Goal: Information Seeking & Learning: Learn about a topic

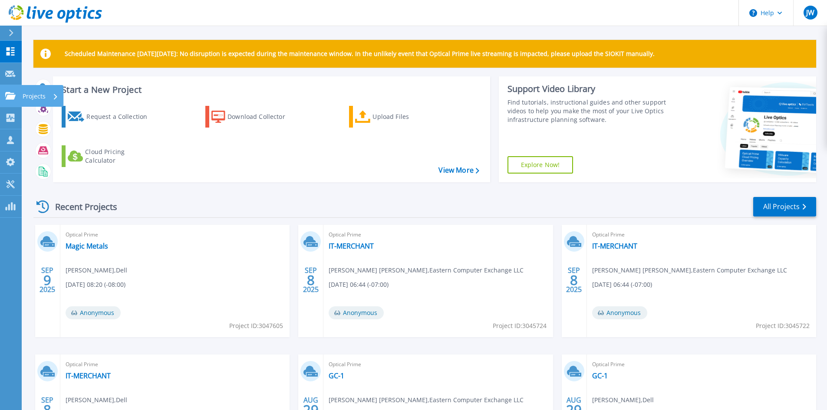
click at [26, 95] on p "Projects" at bounding box center [34, 96] width 23 height 23
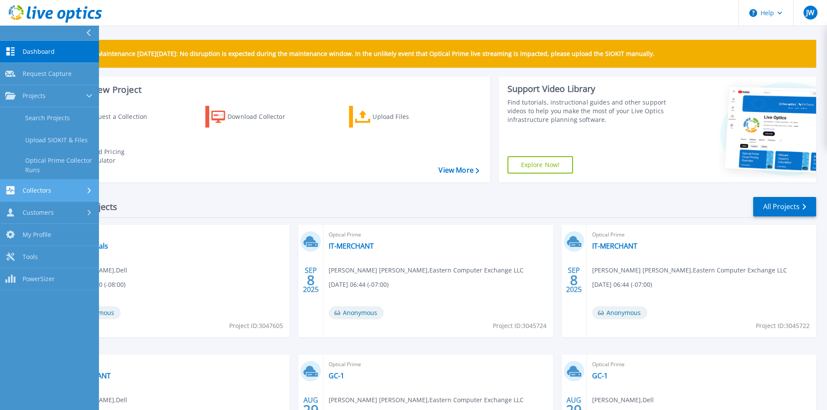
click at [56, 195] on link "Collectors Collectors" at bounding box center [49, 191] width 99 height 22
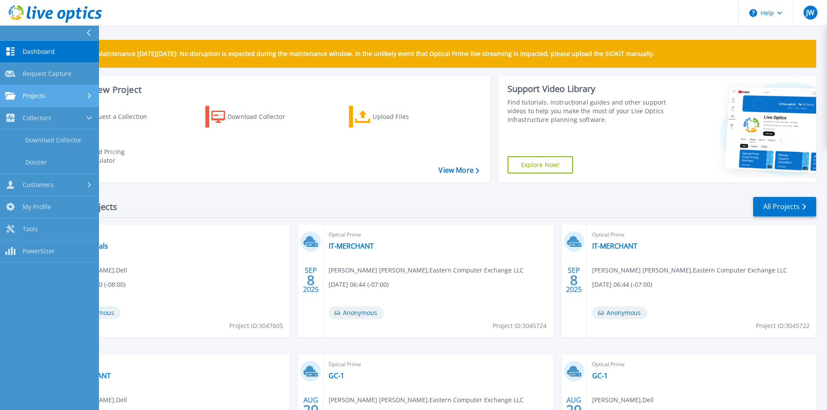
click at [50, 99] on div "Projects" at bounding box center [49, 96] width 89 height 8
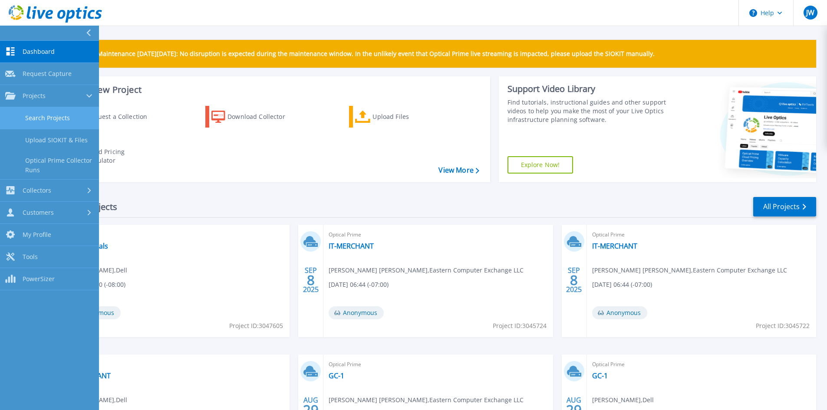
click at [61, 117] on link "Search Projects" at bounding box center [49, 118] width 99 height 22
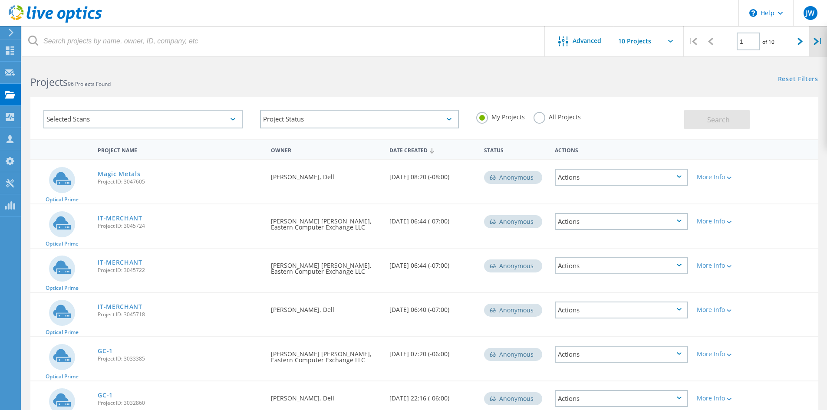
click at [820, 43] on div "|" at bounding box center [818, 41] width 18 height 31
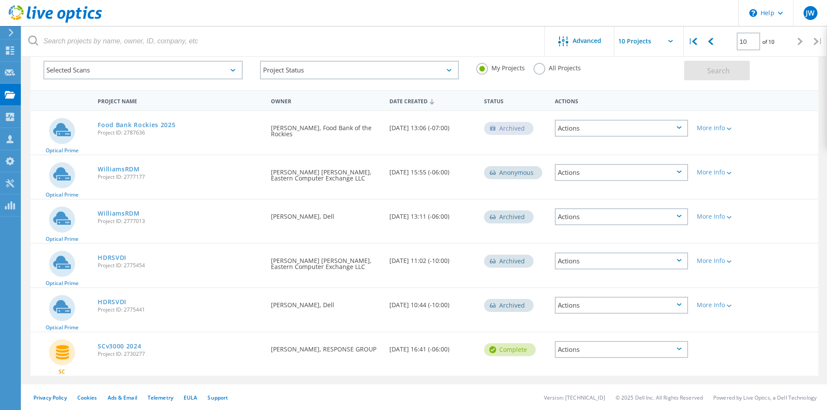
scroll to position [49, 0]
drag, startPoint x: 724, startPoint y: 47, endPoint x: 717, endPoint y: 46, distance: 7.1
click at [723, 47] on div "10 of 10" at bounding box center [755, 38] width 72 height 24
click at [712, 45] on icon at bounding box center [710, 41] width 5 height 7
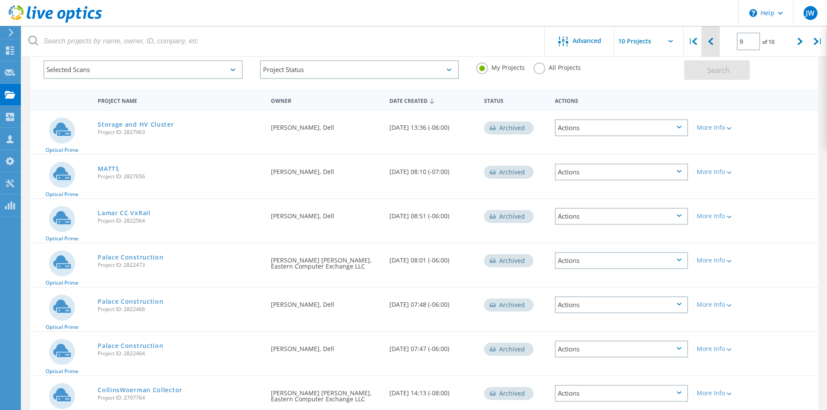
click at [713, 44] on div at bounding box center [710, 41] width 18 height 31
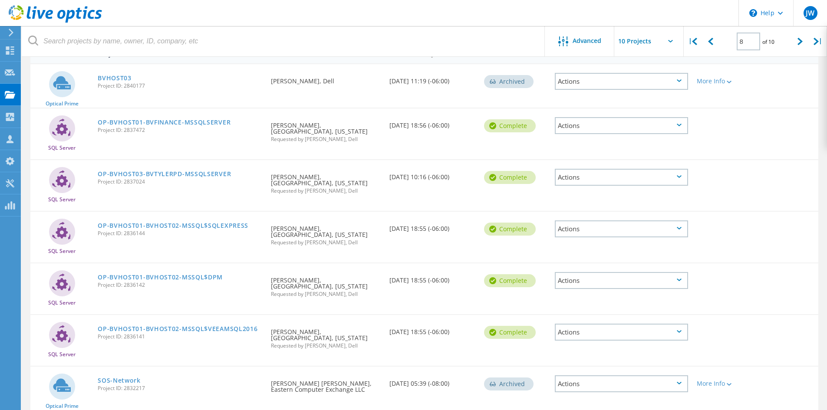
scroll to position [90, 0]
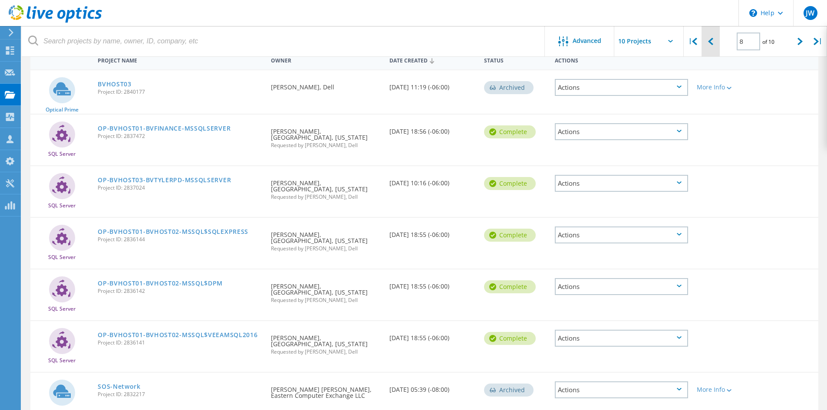
click at [712, 43] on icon at bounding box center [710, 41] width 5 height 7
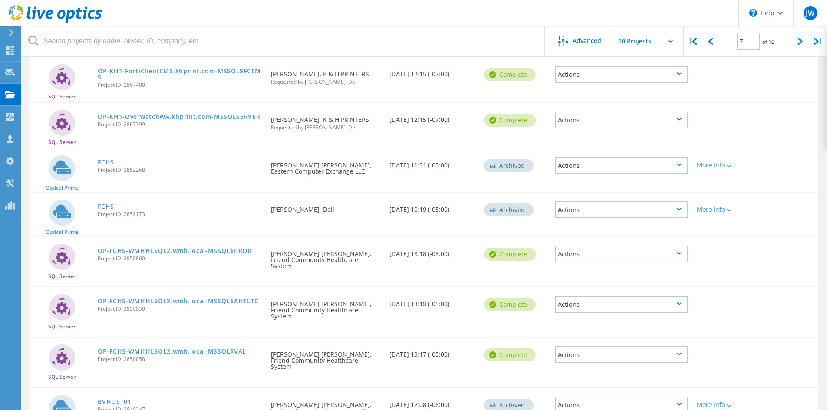
scroll to position [99, 0]
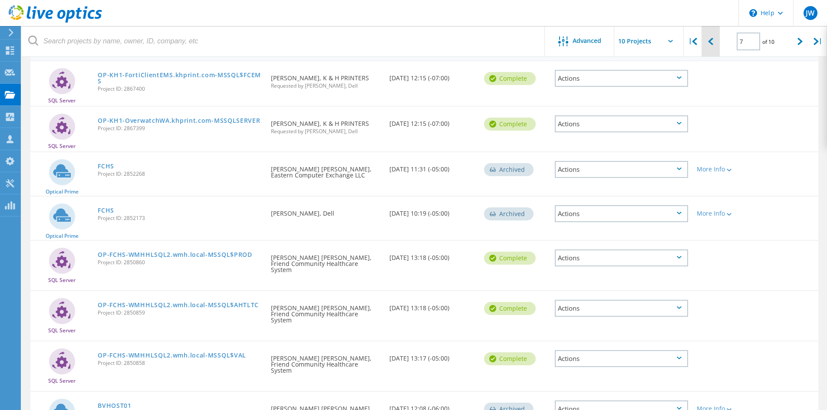
click at [715, 40] on div at bounding box center [710, 41] width 18 height 31
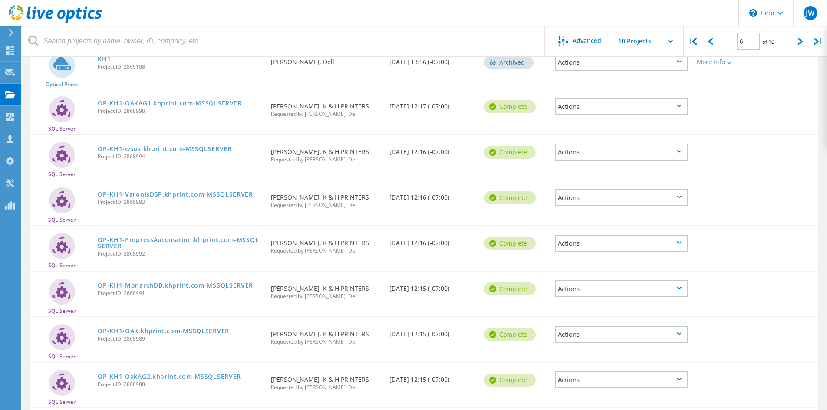
scroll to position [107, 0]
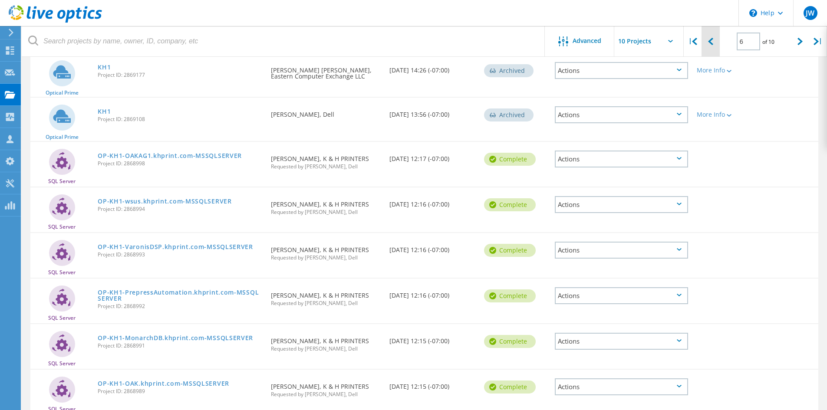
click at [712, 44] on icon at bounding box center [710, 41] width 5 height 7
type input "5"
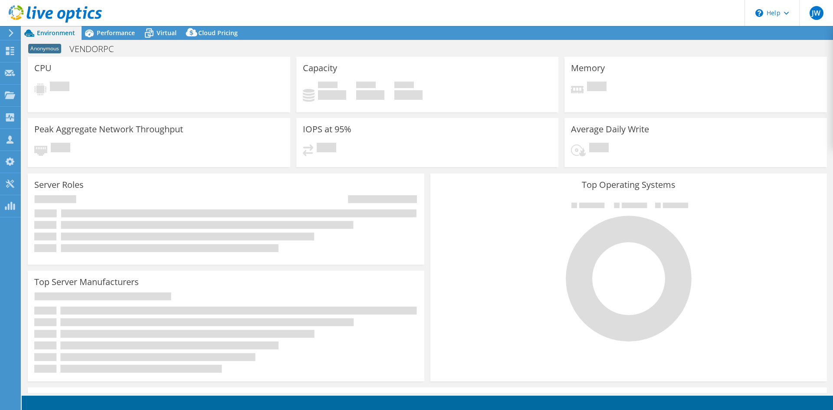
select select "USD"
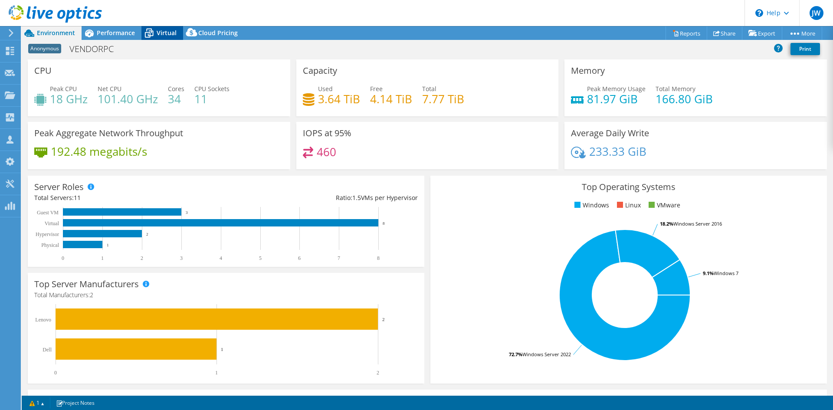
click at [162, 30] on span "Virtual" at bounding box center [167, 33] width 20 height 8
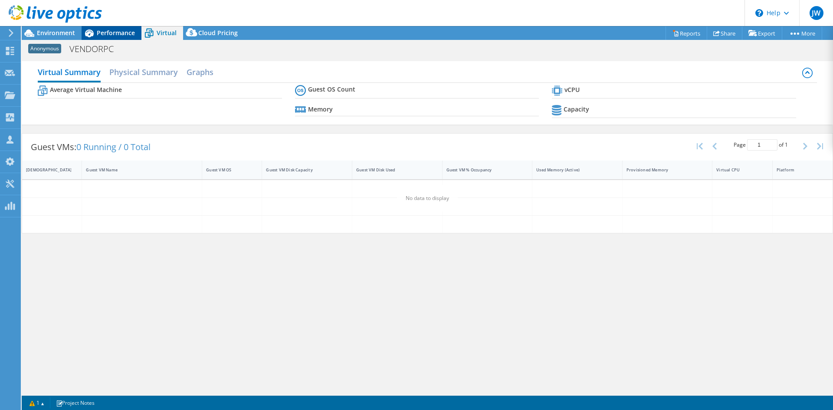
click at [120, 30] on span "Performance" at bounding box center [116, 33] width 38 height 8
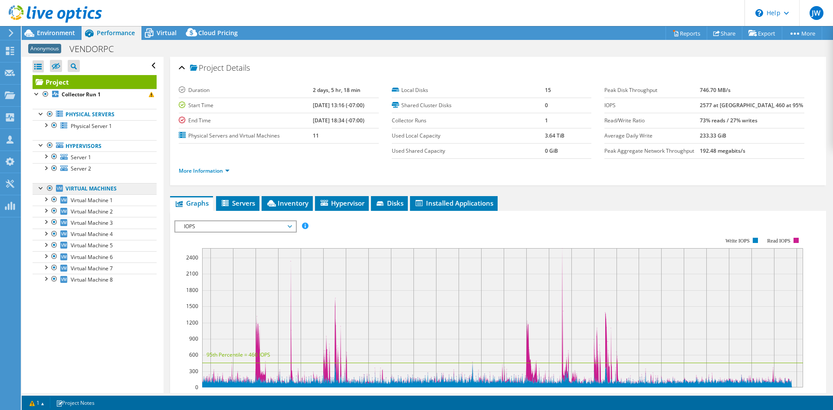
click at [108, 187] on link "Virtual Machines" at bounding box center [95, 188] width 124 height 11
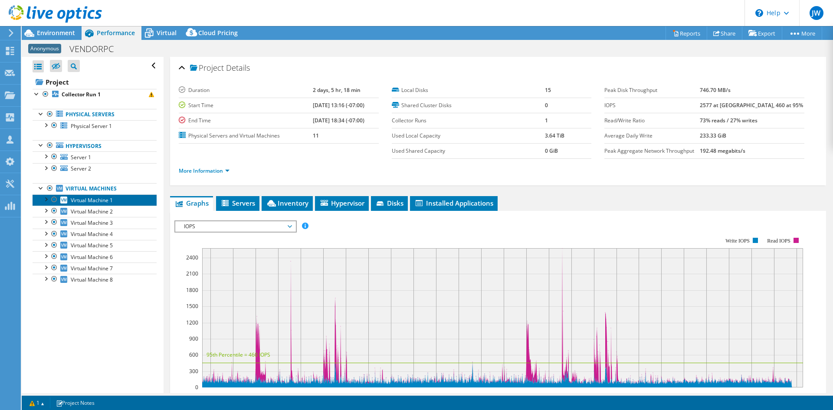
click at [108, 197] on span "Virtual Machine 1" at bounding box center [92, 200] width 42 height 7
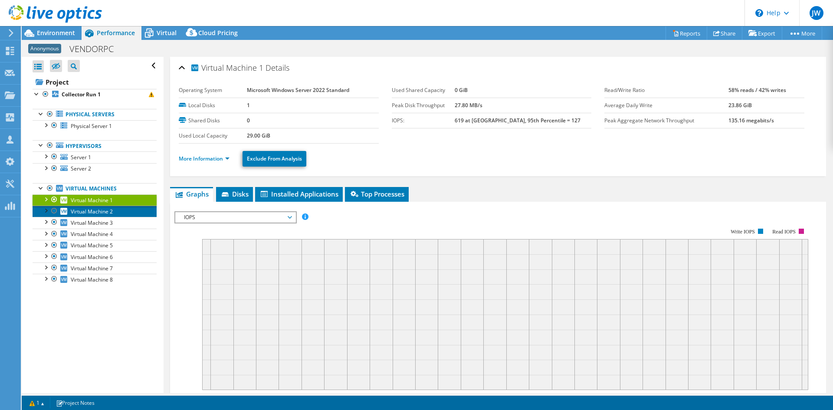
click at [114, 215] on link "Virtual Machine 2" at bounding box center [95, 211] width 124 height 11
click at [108, 203] on span "Virtual Machine 1" at bounding box center [92, 200] width 42 height 7
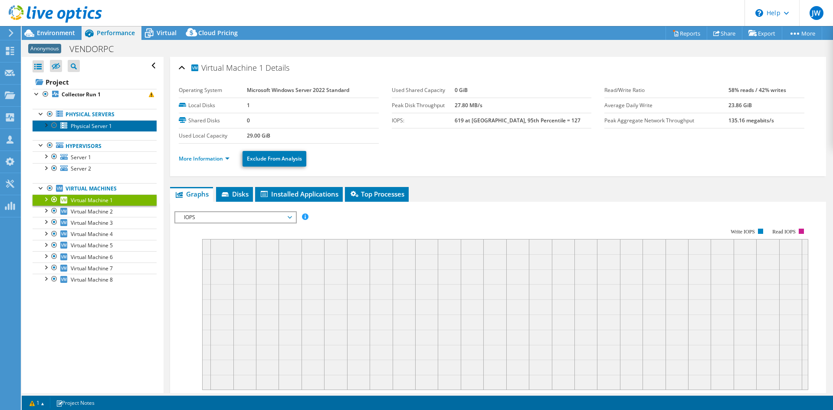
click at [89, 126] on span "Physical Server 1" at bounding box center [91, 125] width 41 height 7
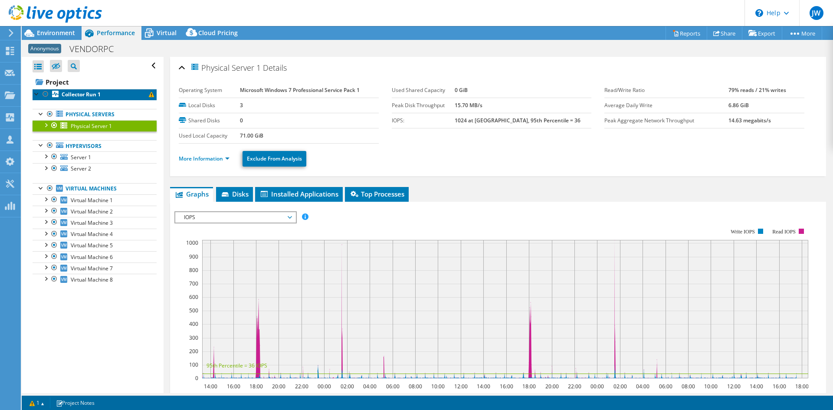
click at [82, 96] on b "Collector Run 1" at bounding box center [81, 94] width 39 height 7
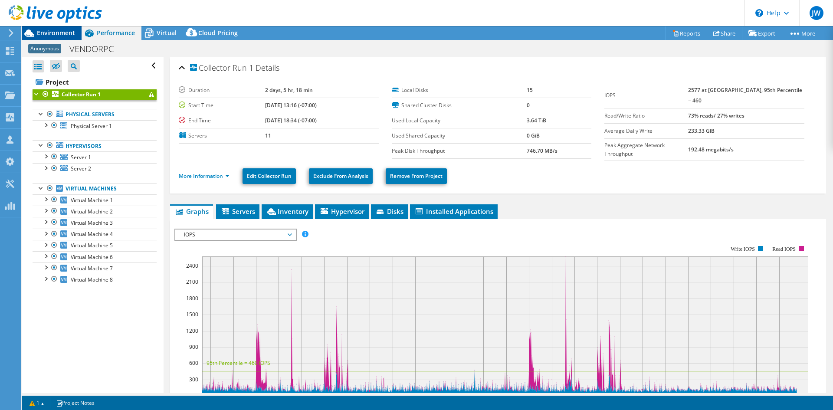
click at [58, 30] on span "Environment" at bounding box center [56, 33] width 38 height 8
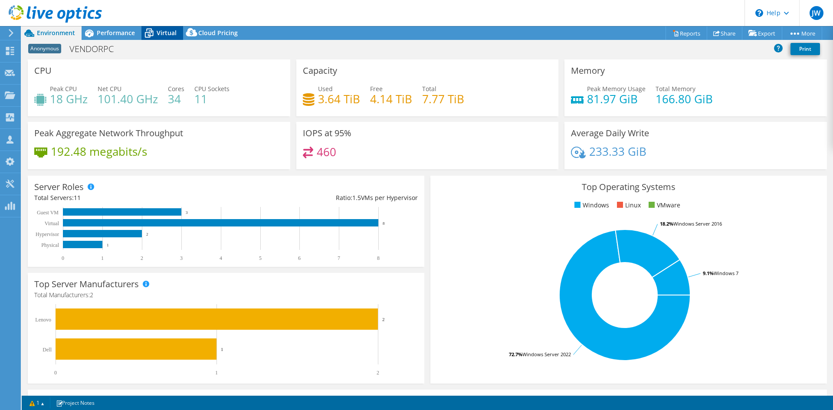
click at [146, 32] on icon at bounding box center [149, 33] width 9 height 7
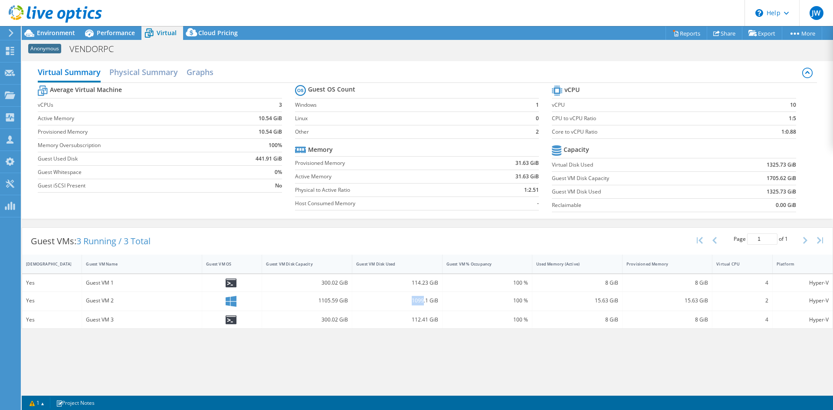
drag, startPoint x: 411, startPoint y: 302, endPoint x: 423, endPoint y: 306, distance: 13.1
click at [423, 306] on div "1099.1 GiB" at bounding box center [397, 301] width 90 height 19
drag, startPoint x: 411, startPoint y: 322, endPoint x: 428, endPoint y: 327, distance: 17.7
click at [428, 327] on div "112.41 GiB" at bounding box center [397, 319] width 90 height 17
click at [417, 318] on div "112.41 GiB" at bounding box center [397, 320] width 82 height 10
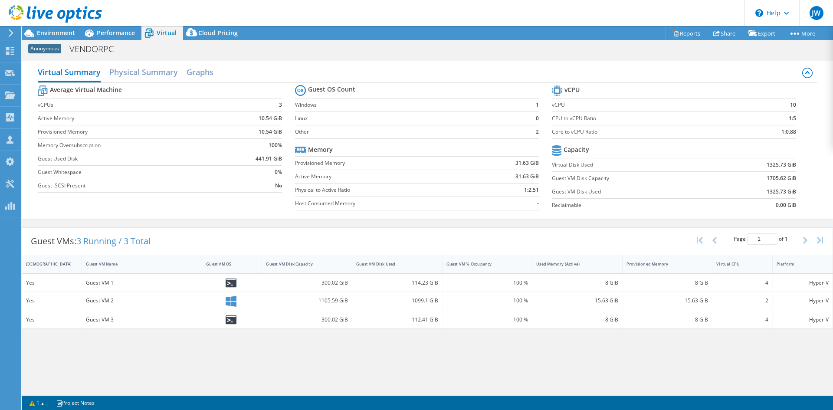
click at [414, 297] on div "1099.1 GiB" at bounding box center [397, 301] width 82 height 10
click at [65, 29] on span "Environment" at bounding box center [56, 33] width 38 height 8
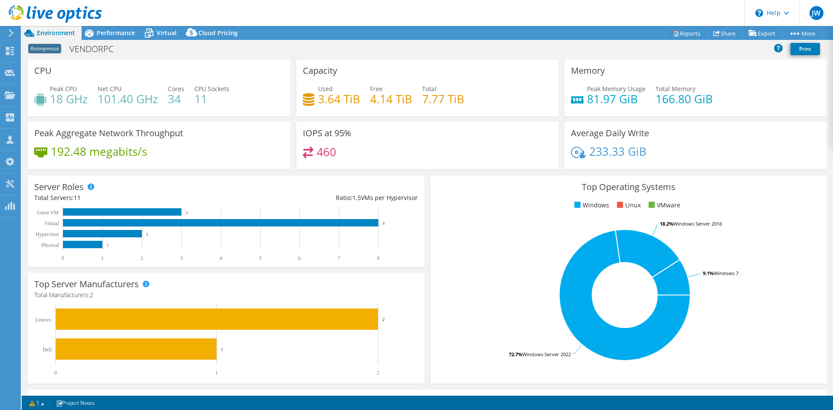
click at [44, 49] on span "Anonymous" at bounding box center [44, 49] width 33 height 10
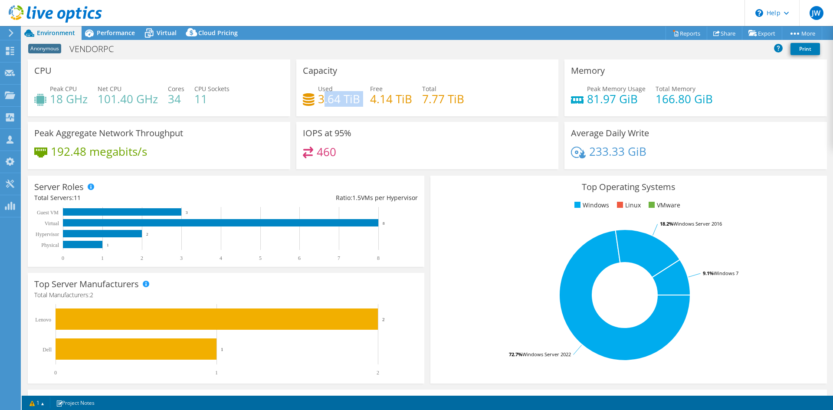
drag, startPoint x: 320, startPoint y: 102, endPoint x: 362, endPoint y: 102, distance: 42.1
click at [362, 102] on div "Used 3.64 TiB Free 4.14 TiB Total 7.77 TiB" at bounding box center [428, 98] width 250 height 28
drag, startPoint x: 315, startPoint y: 100, endPoint x: 365, endPoint y: 104, distance: 50.1
click at [365, 104] on div "Used 3.64 TiB Free 4.14 TiB Total 7.77 TiB" at bounding box center [428, 98] width 250 height 28
click at [353, 102] on h4 "3.64 TiB" at bounding box center [339, 99] width 42 height 10
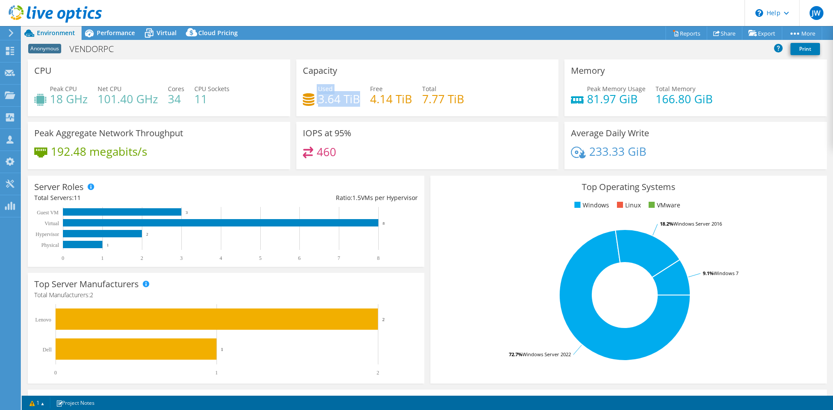
drag, startPoint x: 358, startPoint y: 101, endPoint x: 308, endPoint y: 95, distance: 49.8
click at [308, 95] on div "Used 3.64 TiB" at bounding box center [331, 94] width 57 height 20
click at [318, 97] on h4 "3.64 TiB" at bounding box center [339, 99] width 42 height 10
click at [153, 34] on icon at bounding box center [149, 33] width 9 height 7
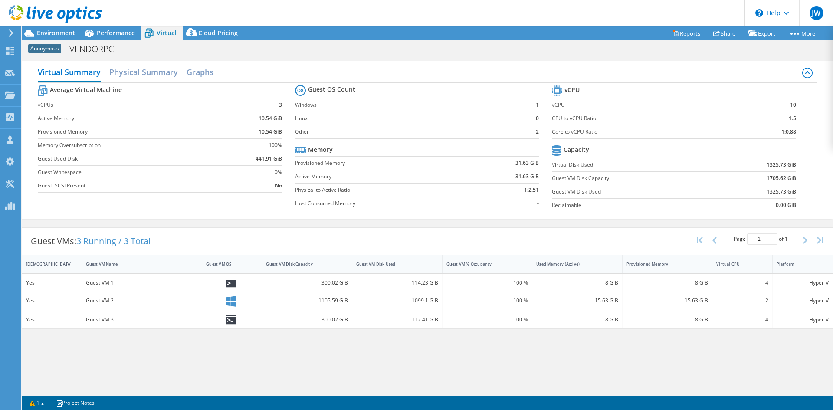
click at [222, 286] on div at bounding box center [232, 283] width 52 height 10
click at [226, 284] on icon at bounding box center [231, 283] width 11 height 9
click at [230, 280] on icon at bounding box center [231, 283] width 11 height 9
click at [238, 322] on div at bounding box center [232, 320] width 52 height 10
click at [111, 39] on div "Performance" at bounding box center [112, 33] width 60 height 14
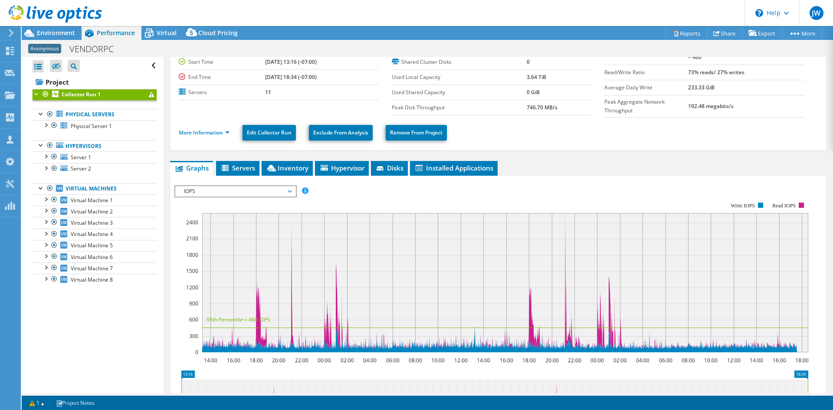
click at [64, 41] on div "Anonymous VENDORPC Print" at bounding box center [427, 49] width 811 height 16
click at [59, 35] on span "Environment" at bounding box center [56, 33] width 38 height 8
